Goal: Task Accomplishment & Management: Use online tool/utility

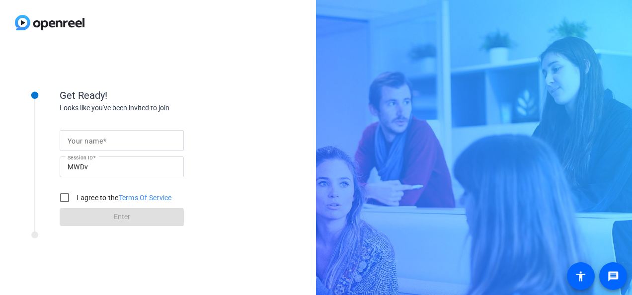
click at [90, 132] on div "Your name" at bounding box center [122, 140] width 108 height 21
type input "[PERSON_NAME]"
click at [63, 194] on input "I agree to the Terms Of Service" at bounding box center [65, 198] width 20 height 20
checkbox input "true"
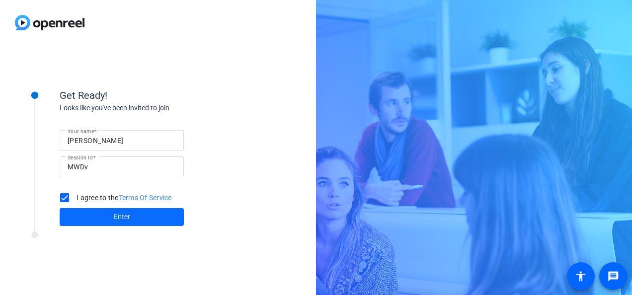
click at [82, 218] on span at bounding box center [122, 217] width 124 height 24
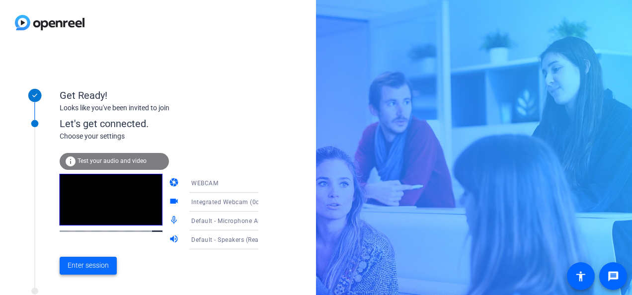
click at [93, 267] on span "Enter session" at bounding box center [88, 265] width 41 height 10
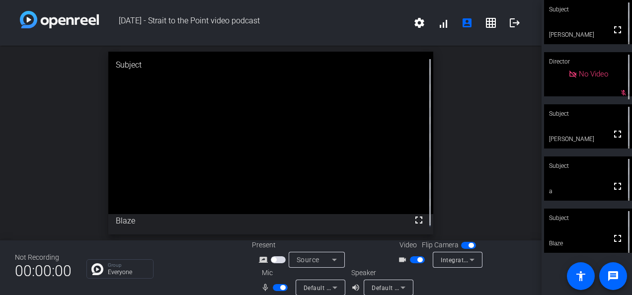
scroll to position [11, 0]
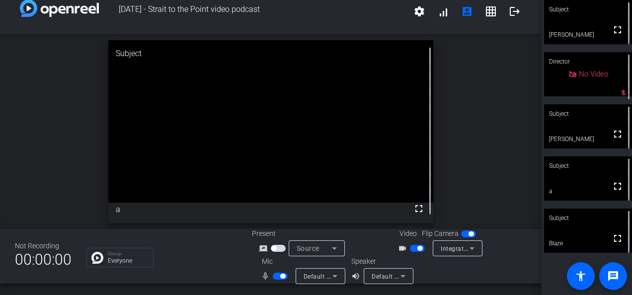
click at [280, 276] on span "button" at bounding box center [282, 276] width 5 height 5
click at [280, 275] on span "button" at bounding box center [280, 276] width 15 height 7
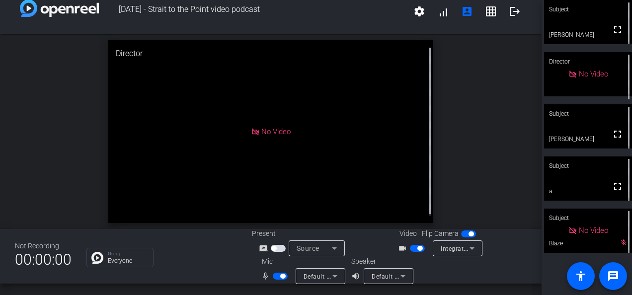
click at [412, 249] on span "button" at bounding box center [417, 248] width 15 height 7
click at [283, 275] on span "button" at bounding box center [280, 276] width 15 height 7
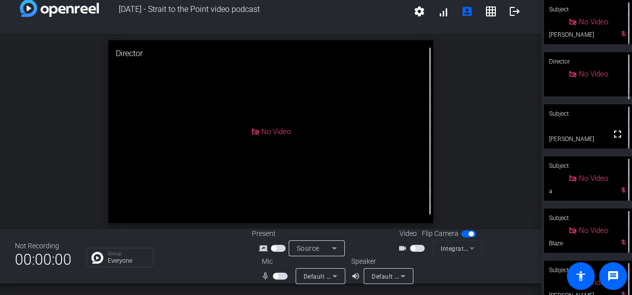
click at [278, 274] on span "button" at bounding box center [280, 276] width 15 height 7
click at [414, 250] on span "button" at bounding box center [417, 248] width 15 height 7
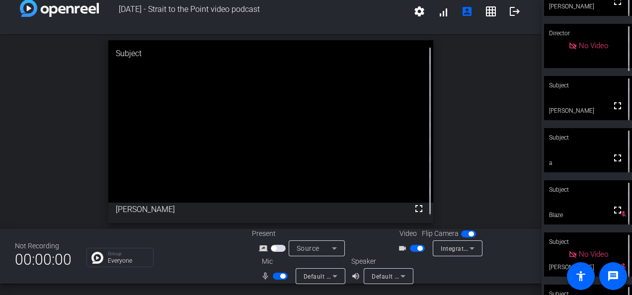
scroll to position [70, 0]
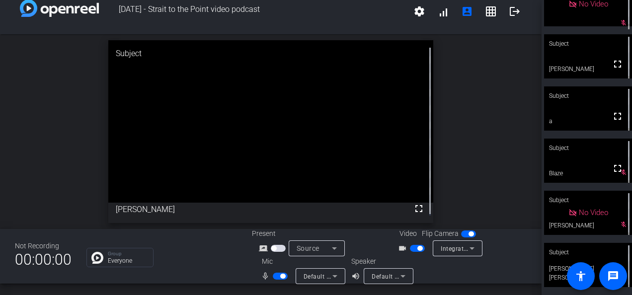
drag, startPoint x: 280, startPoint y: 275, endPoint x: 289, endPoint y: 273, distance: 9.2
click at [280, 275] on span "button" at bounding box center [282, 276] width 5 height 5
click at [414, 251] on span "button" at bounding box center [417, 248] width 15 height 7
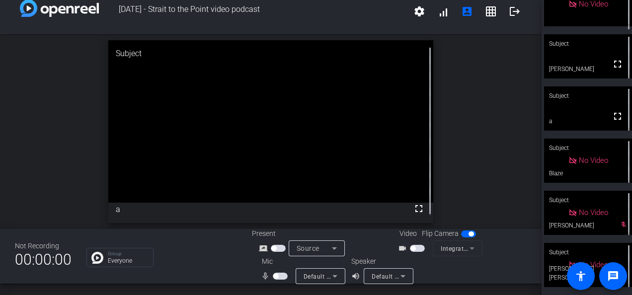
click at [410, 251] on span "button" at bounding box center [417, 248] width 15 height 7
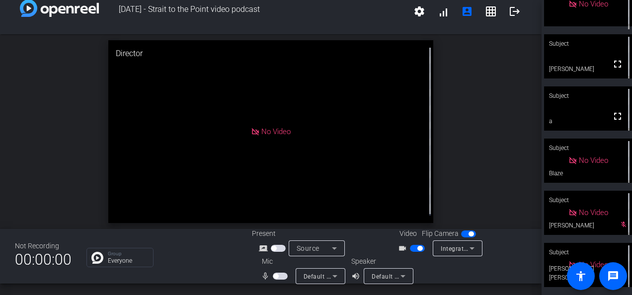
click at [279, 275] on span "button" at bounding box center [280, 276] width 15 height 7
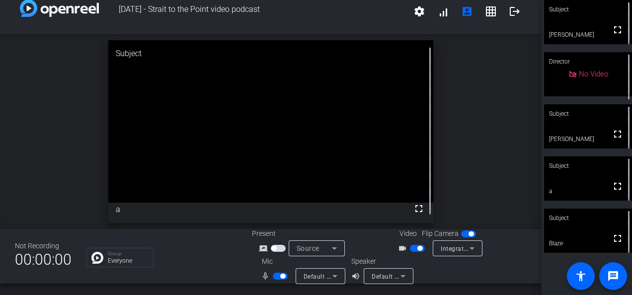
scroll to position [0, 0]
